Goal: Information Seeking & Learning: Stay updated

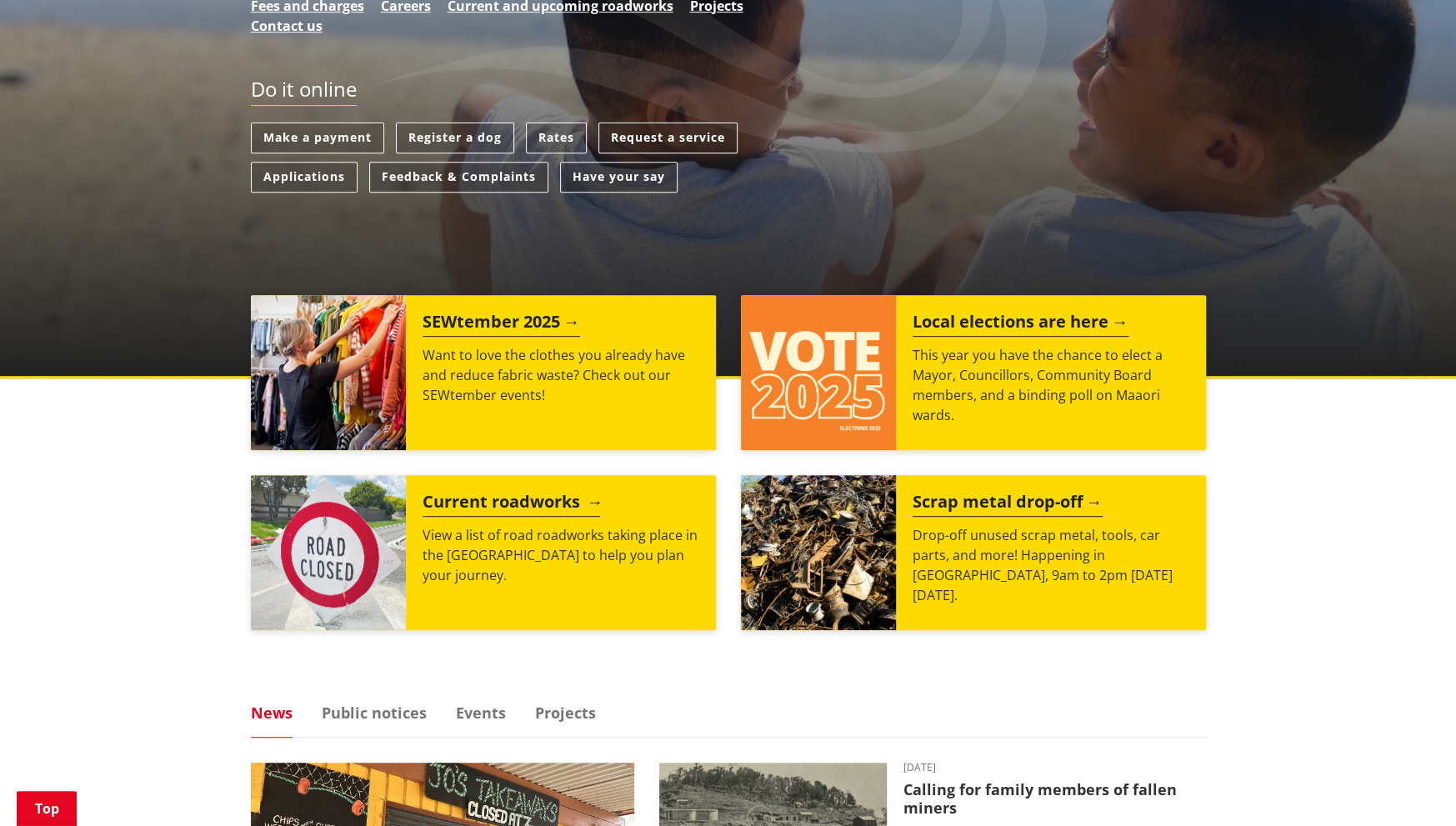
scroll to position [416, 0]
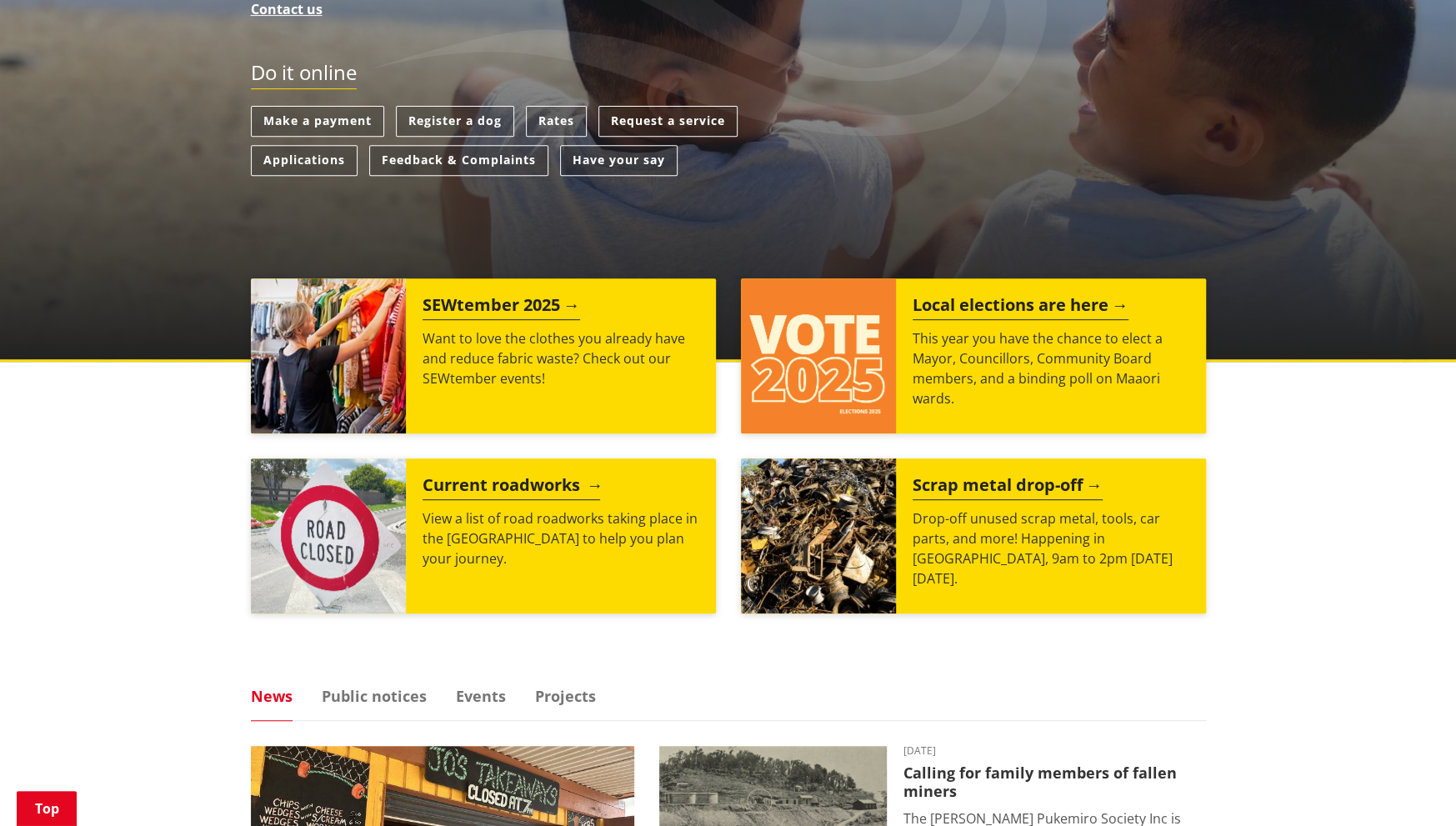
drag, startPoint x: 464, startPoint y: 488, endPoint x: 452, endPoint y: 488, distance: 12.0
click at [464, 488] on h2 "Current roadworks" at bounding box center [510, 488] width 177 height 25
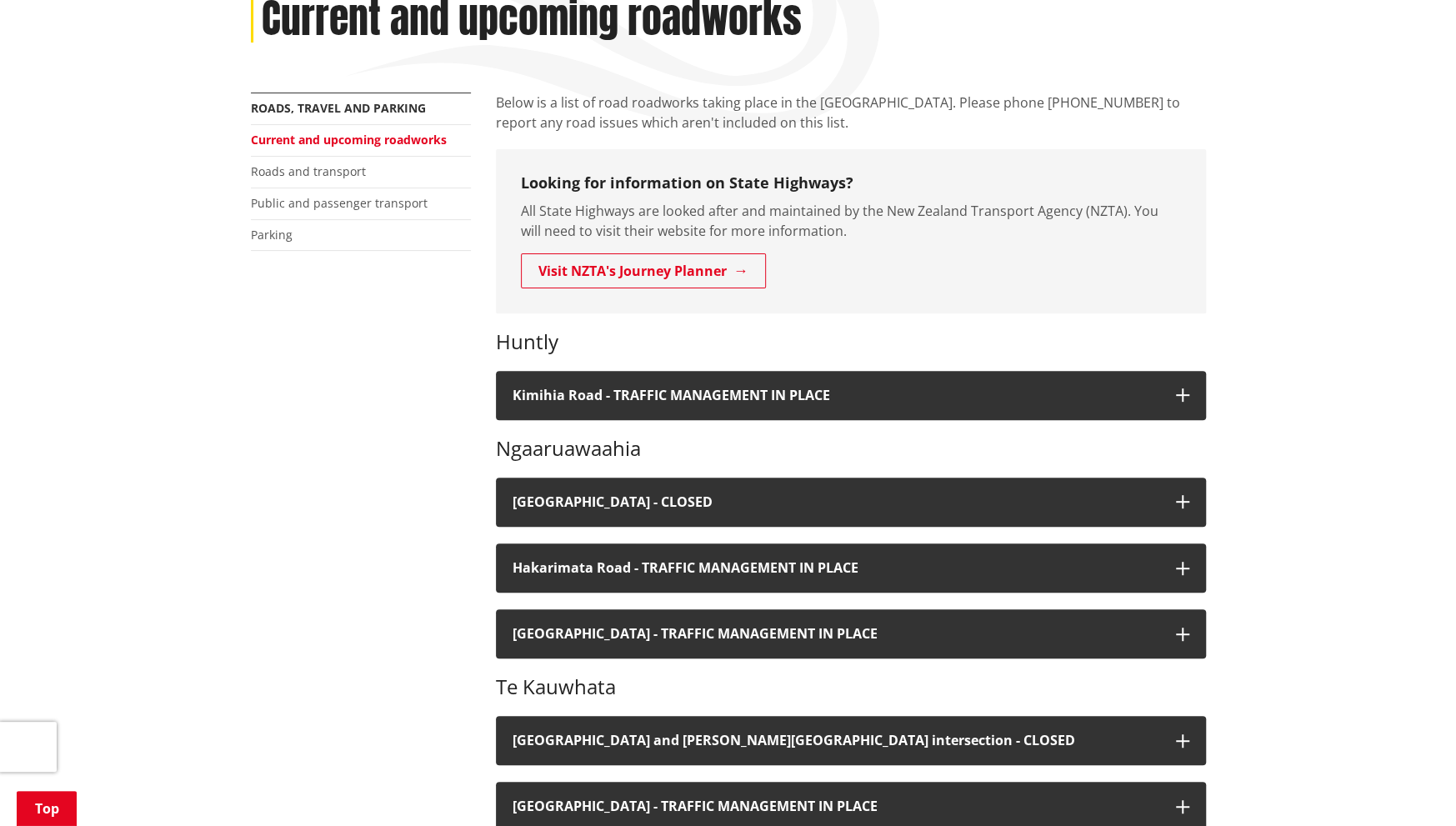
scroll to position [250, 0]
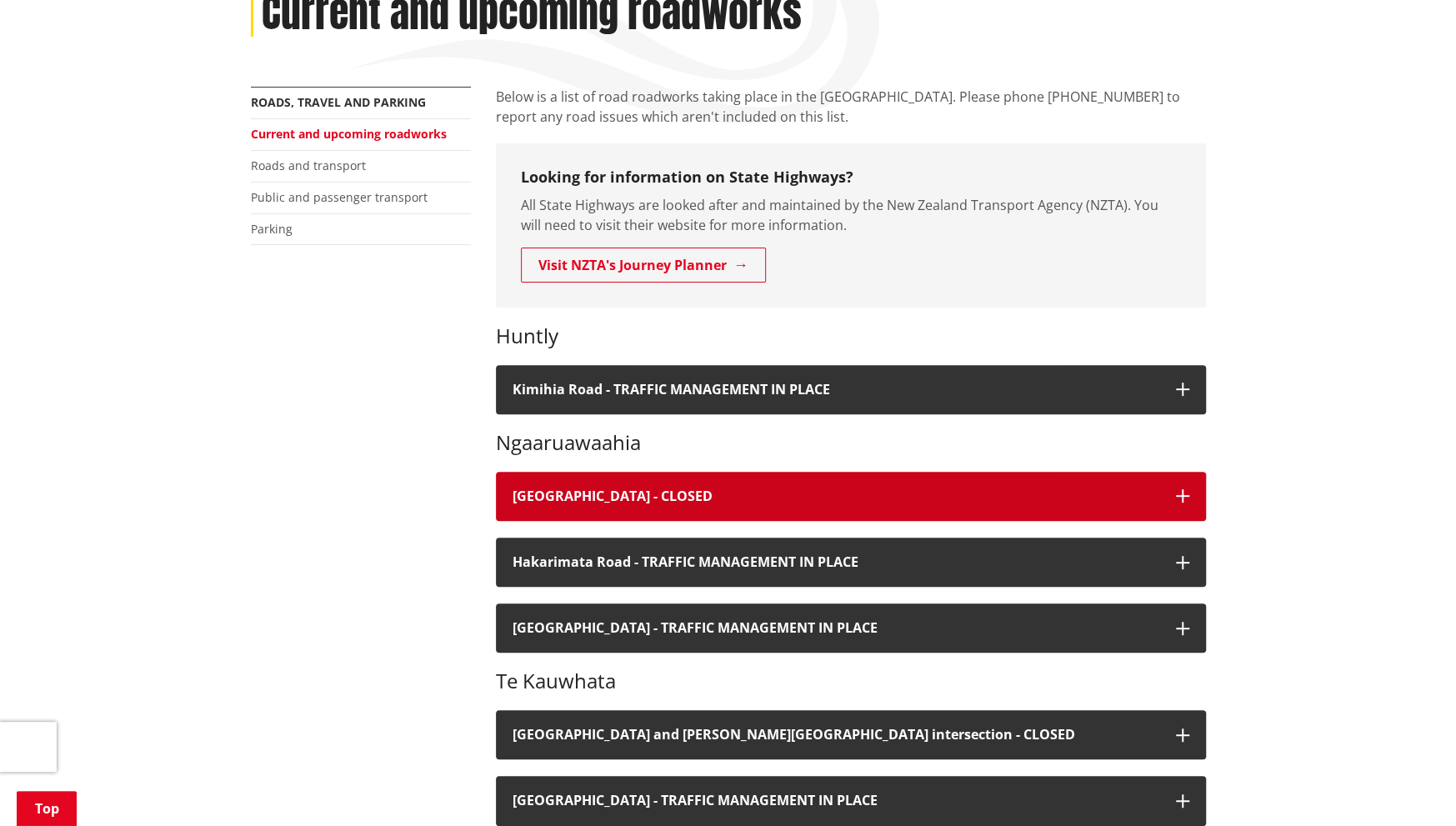
click at [705, 491] on h4 "[GEOGRAPHIC_DATA] - CLOSED" at bounding box center [835, 496] width 647 height 15
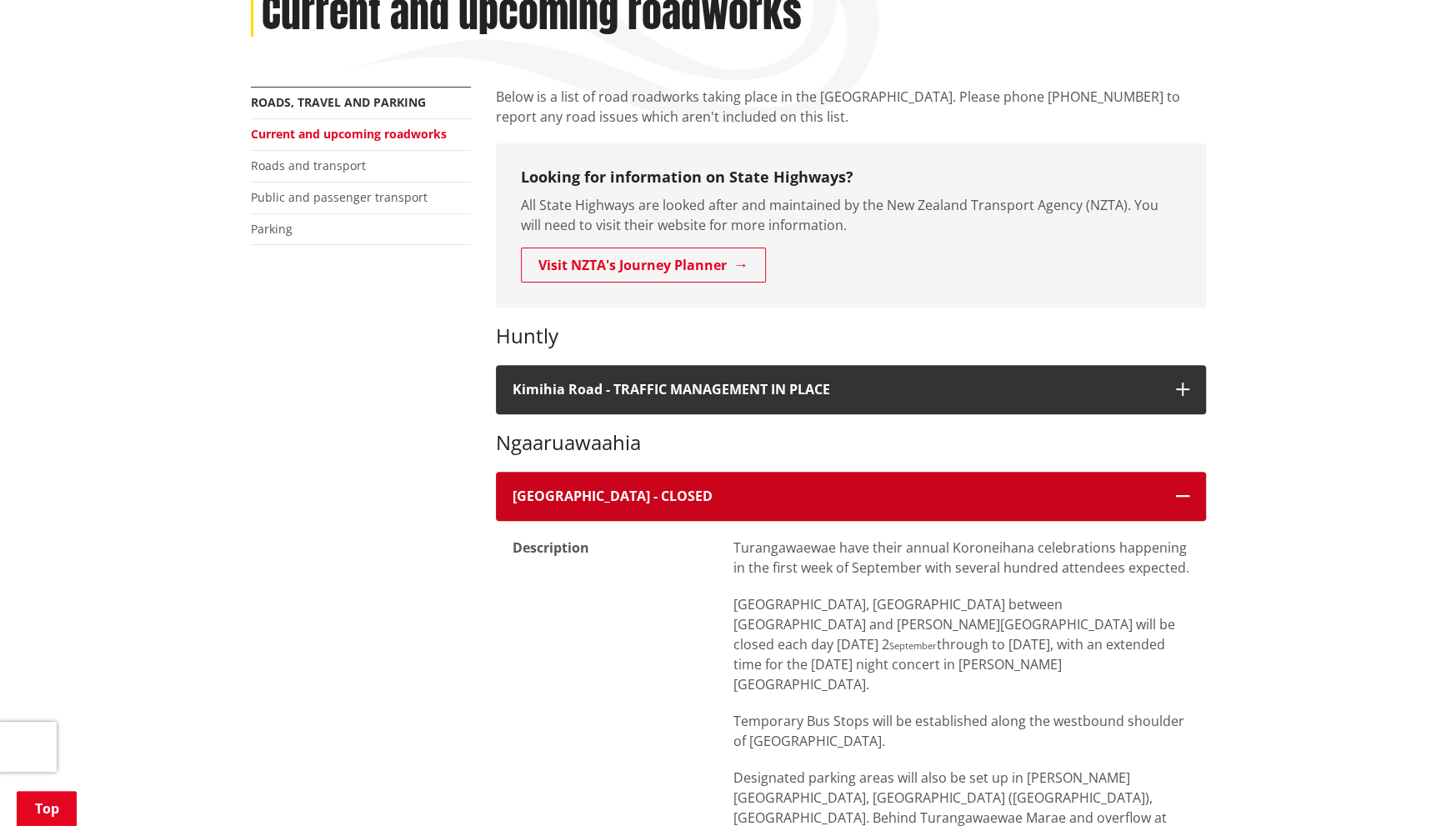
click at [708, 493] on h4 "[GEOGRAPHIC_DATA] - CLOSED" at bounding box center [835, 496] width 647 height 15
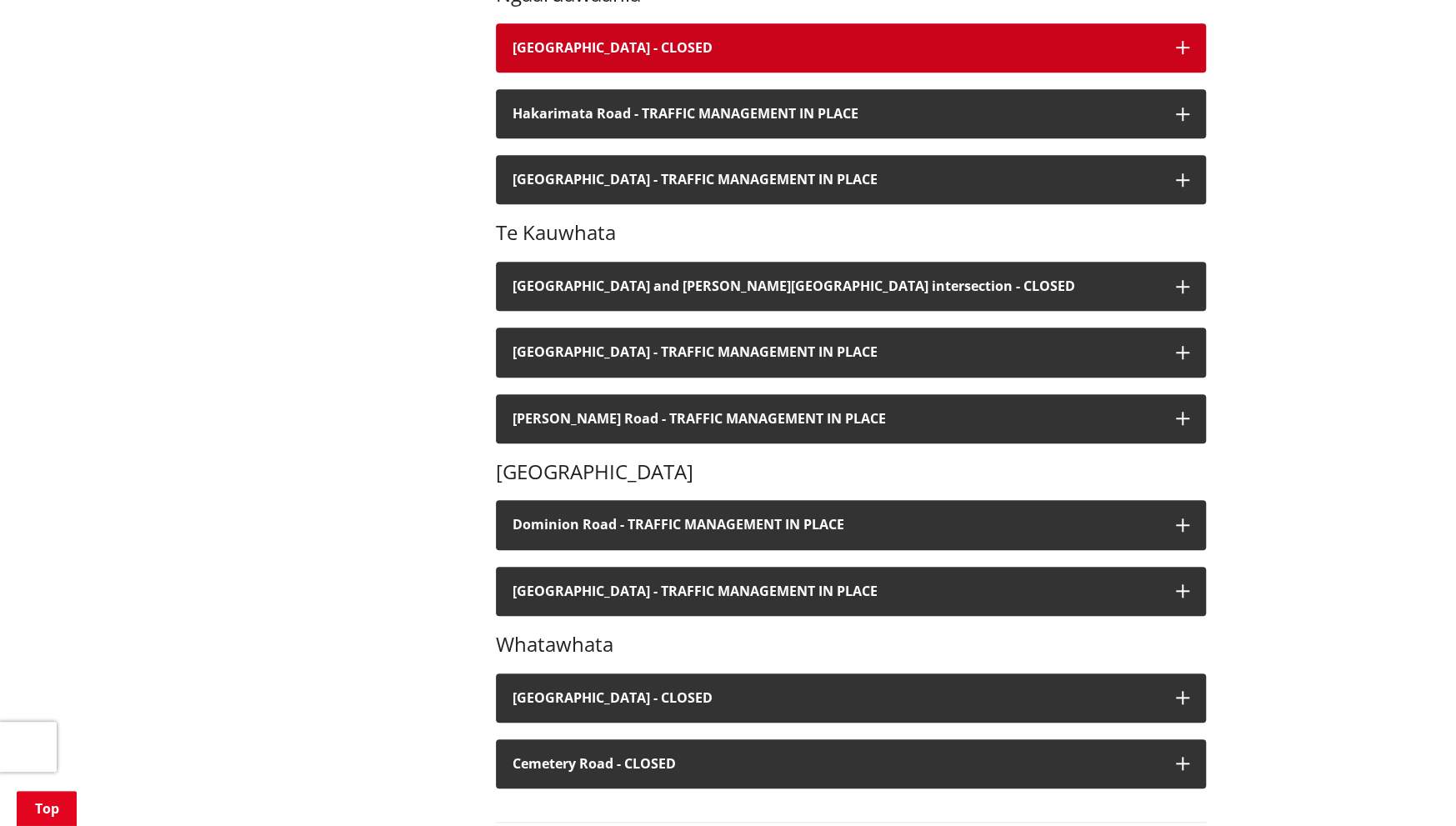
scroll to position [750, 0]
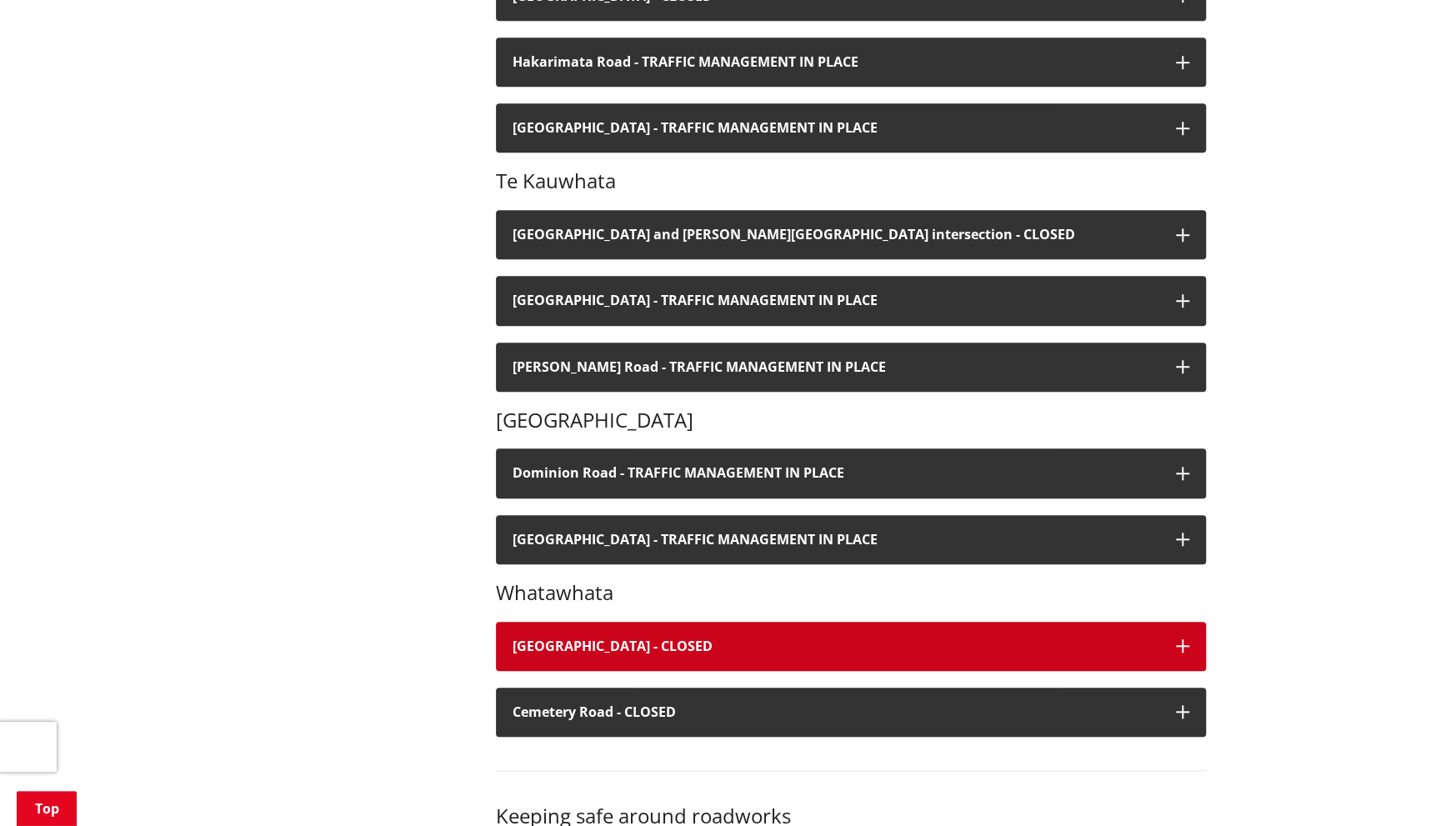
click at [619, 643] on h4 "[GEOGRAPHIC_DATA] - CLOSED" at bounding box center [835, 646] width 647 height 15
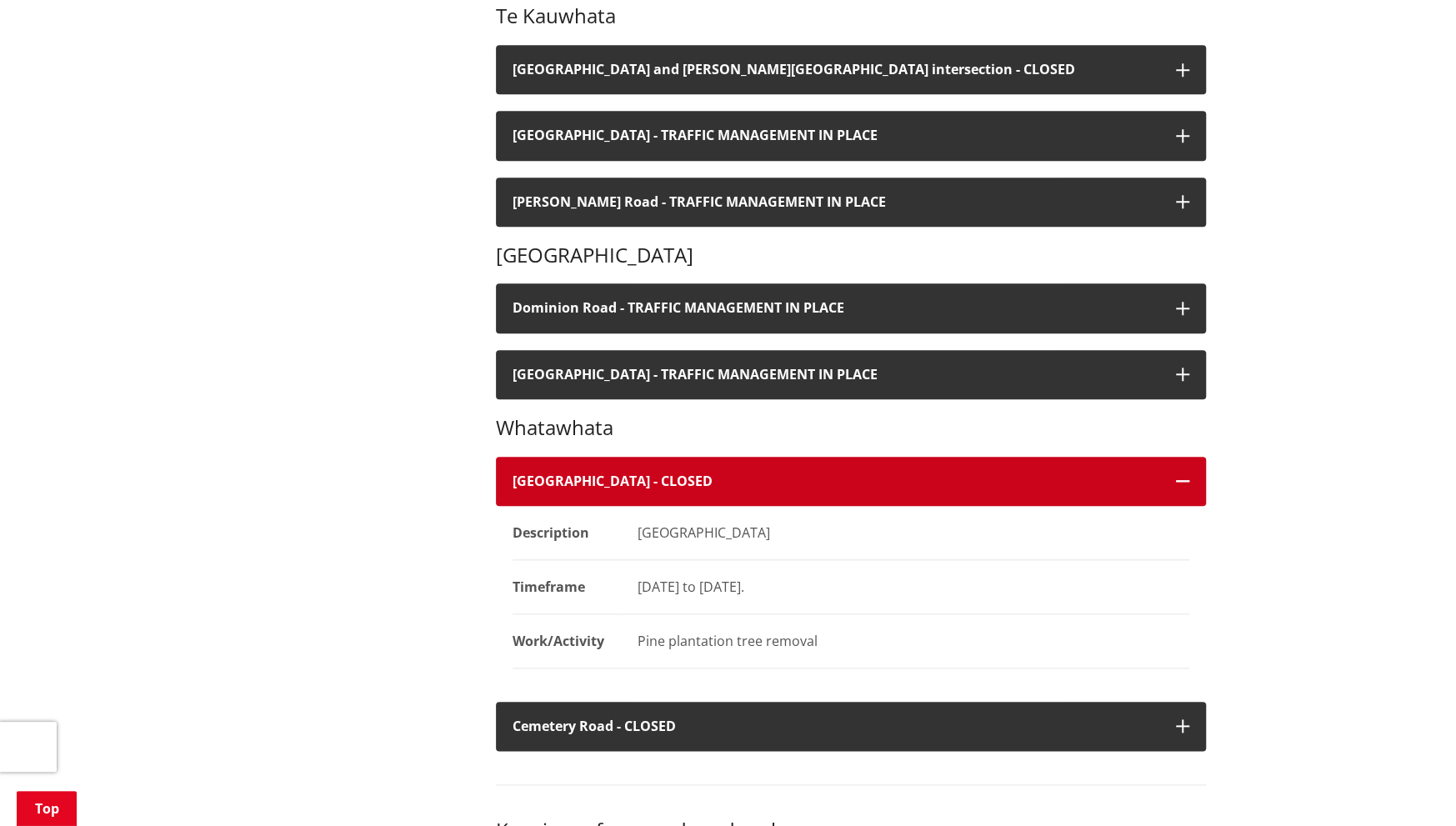
scroll to position [917, 0]
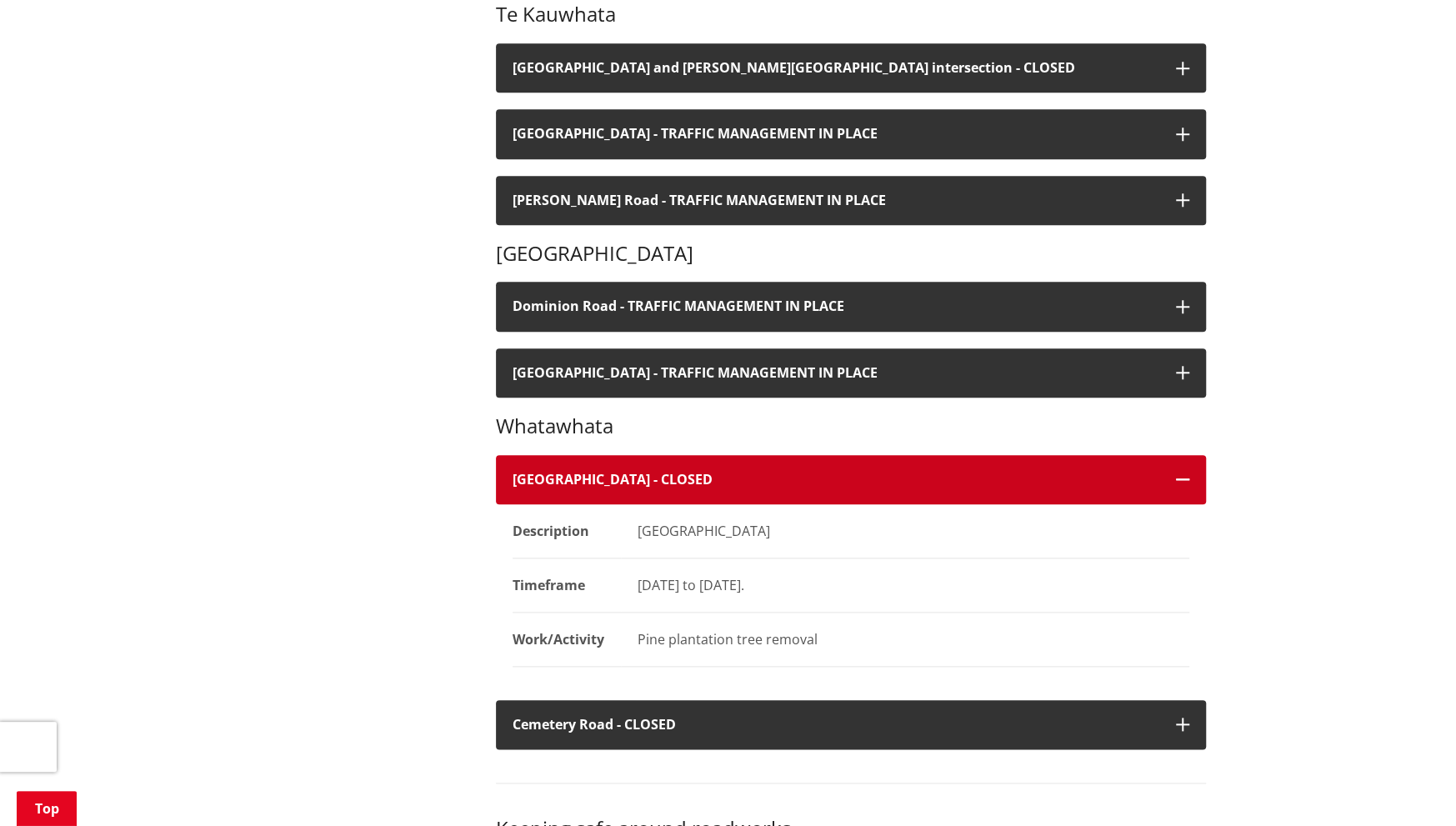
click at [617, 472] on h4 "[GEOGRAPHIC_DATA] - CLOSED" at bounding box center [835, 479] width 647 height 15
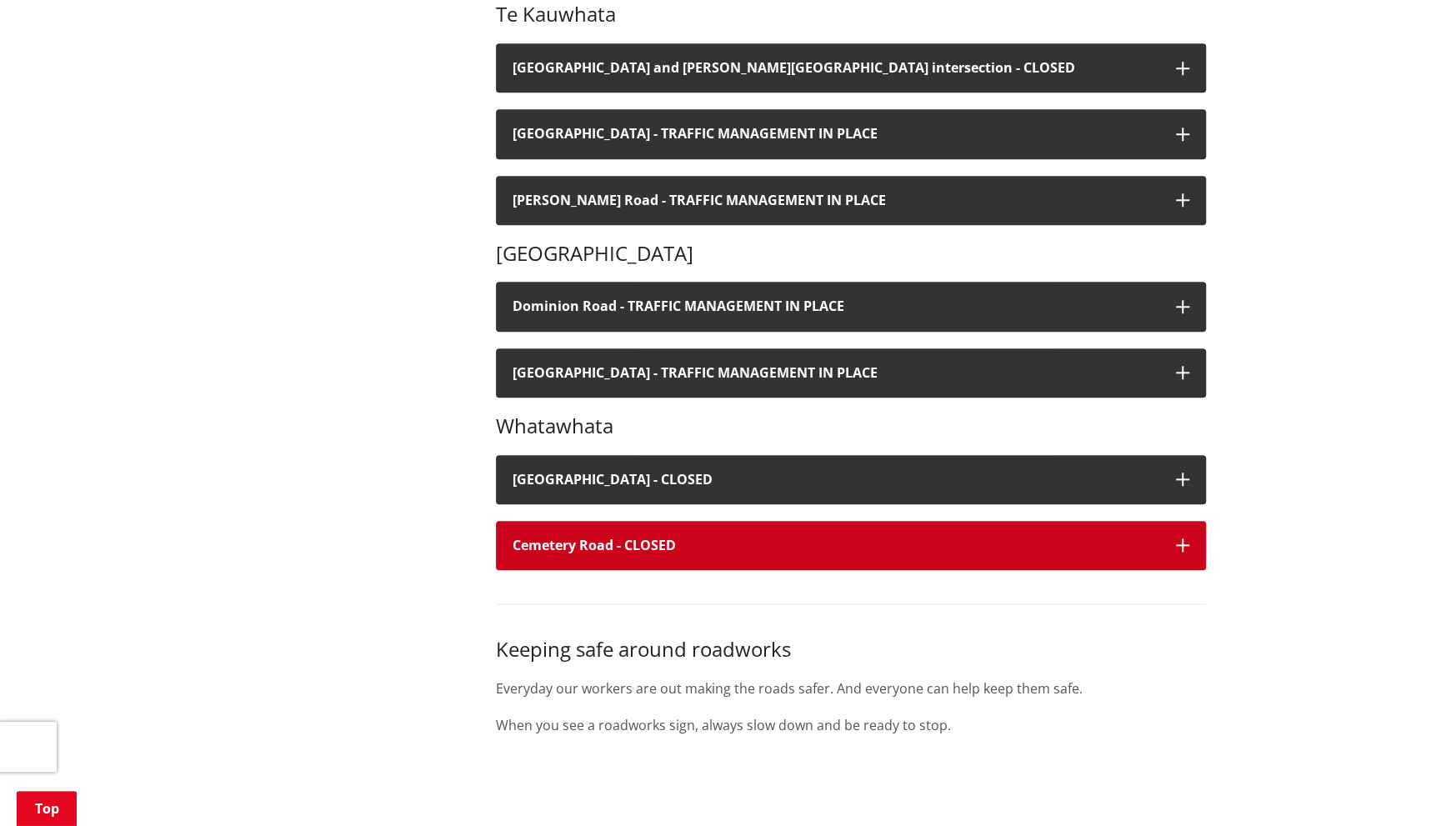
click at [633, 531] on button "Cemetery Road - CLOSED" at bounding box center [850, 545] width 710 height 49
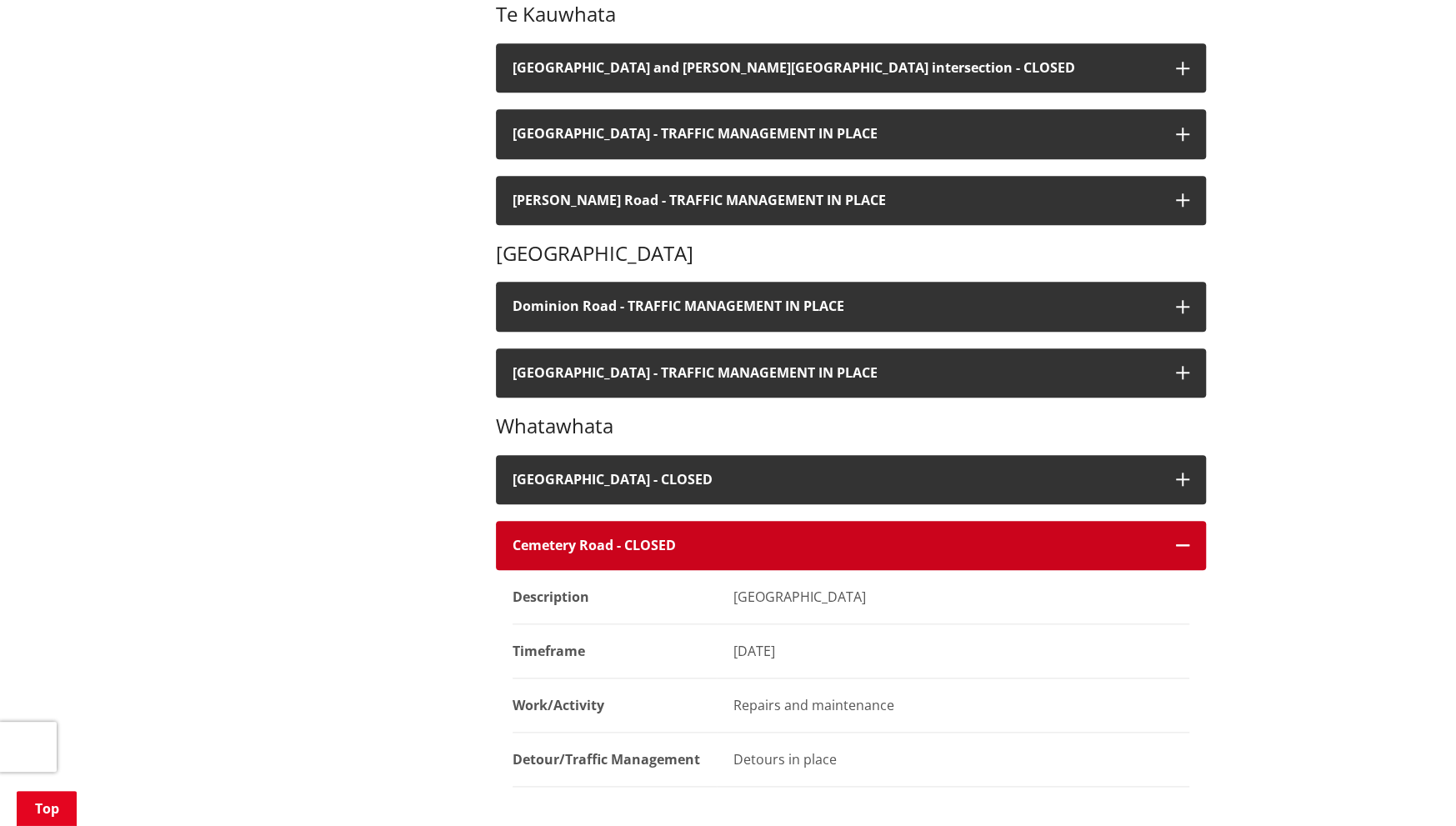
click at [536, 542] on h4 "Cemetery Road - CLOSED" at bounding box center [835, 545] width 647 height 15
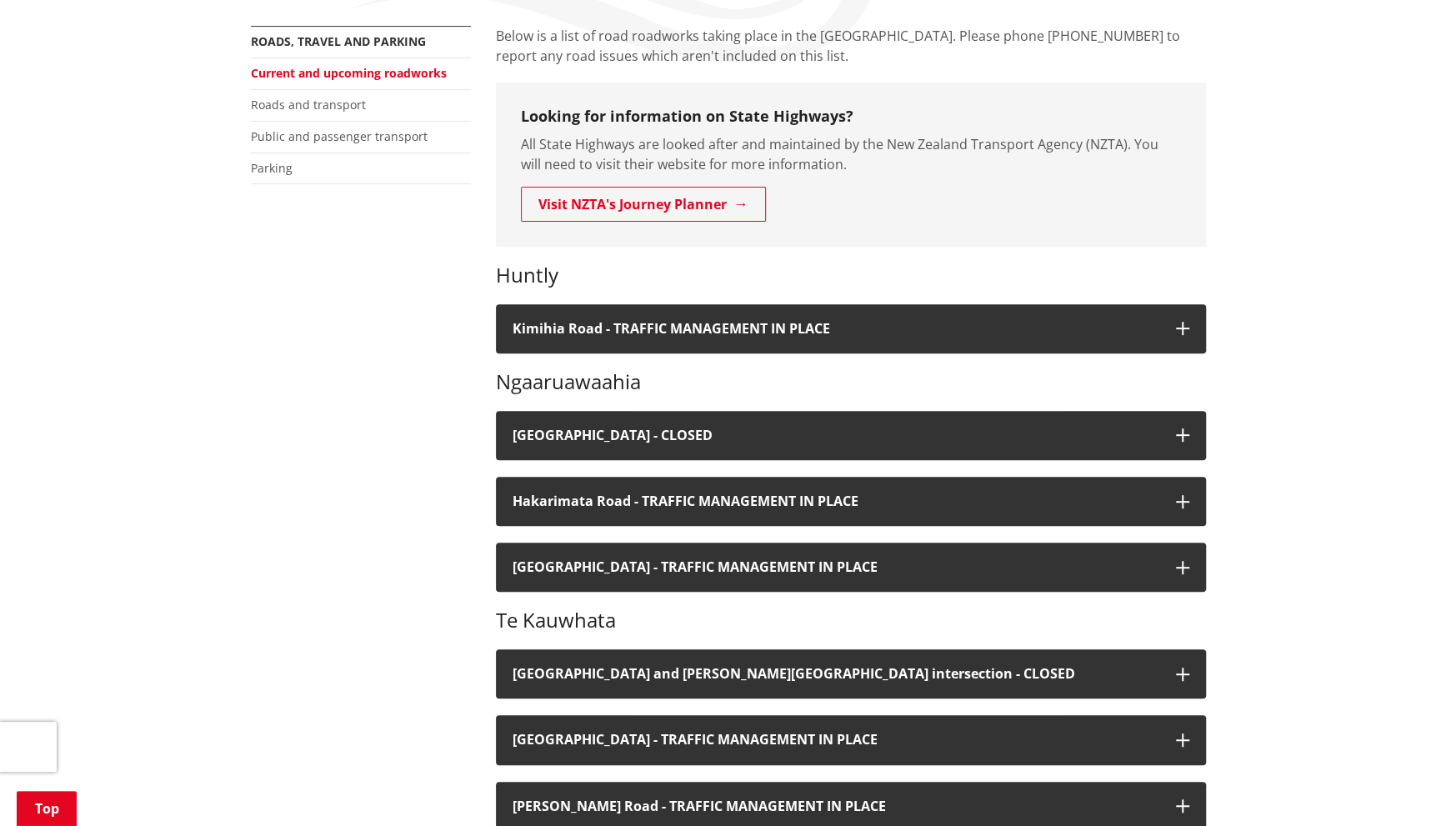
scroll to position [416, 0]
